Goal: Find specific page/section: Find specific page/section

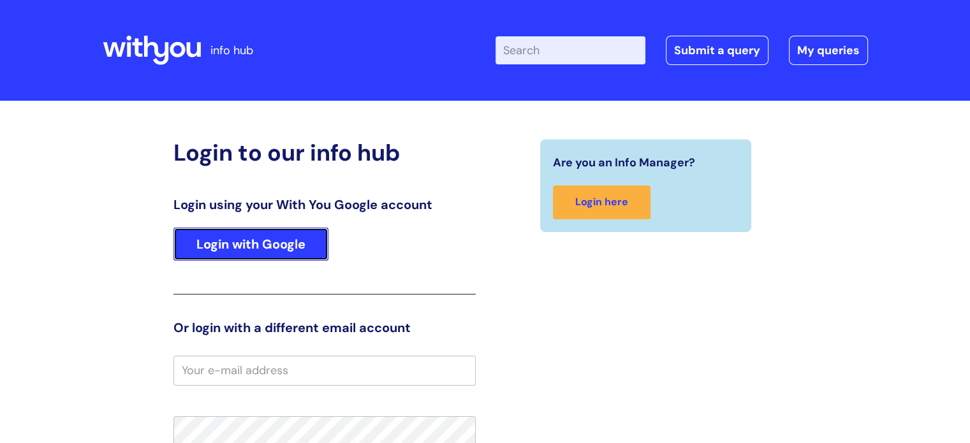
click at [268, 252] on link "Login with Google" at bounding box center [250, 244] width 155 height 33
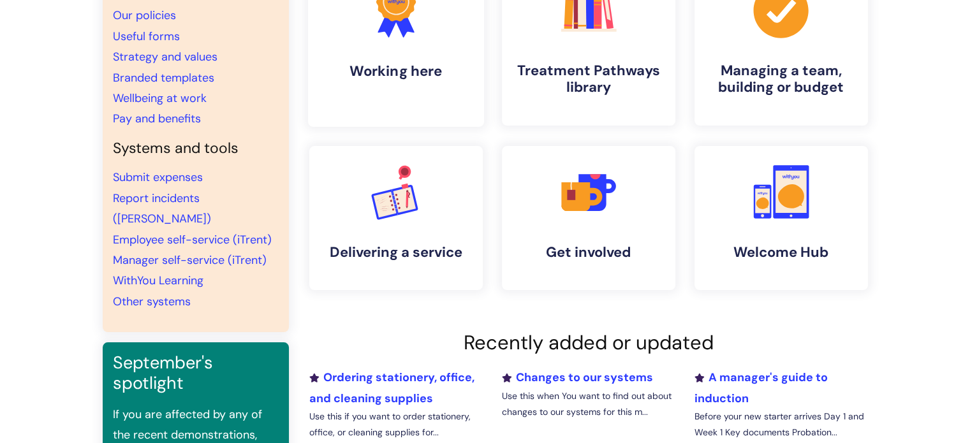
scroll to position [153, 0]
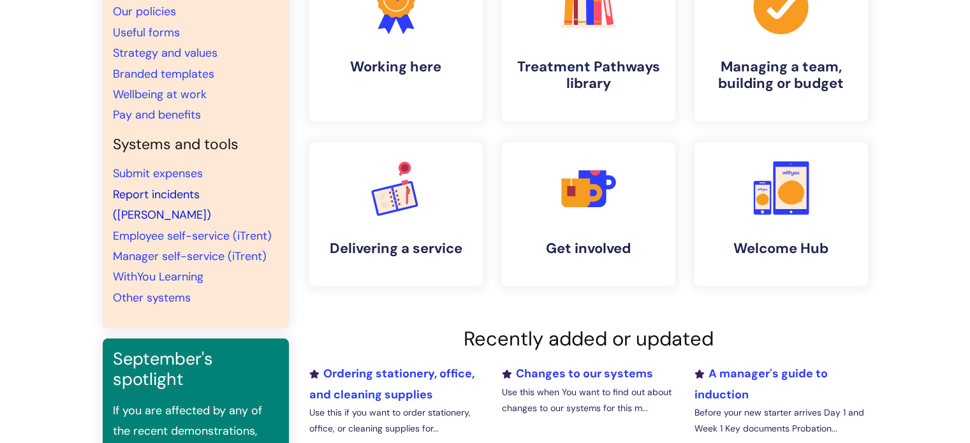
click at [180, 196] on link "Report incidents (Ulysses)" at bounding box center [162, 205] width 98 height 36
